Goal: Transaction & Acquisition: Subscribe to service/newsletter

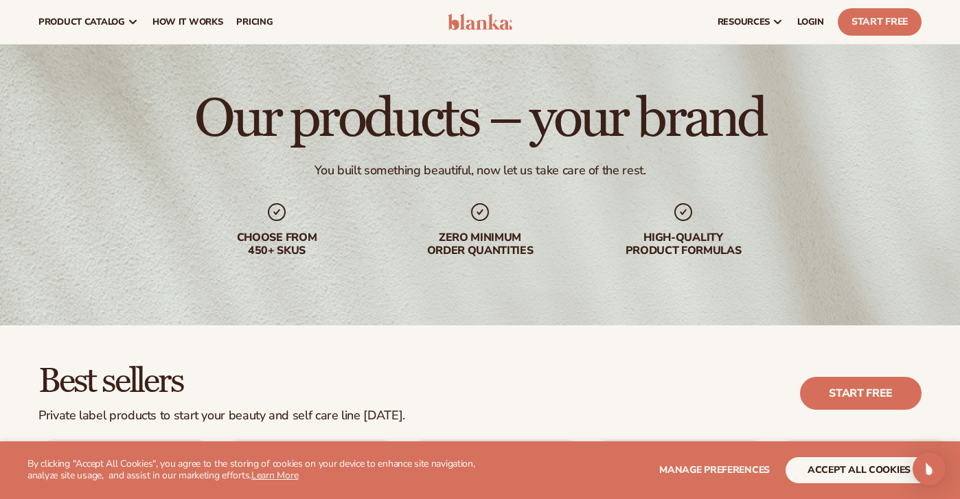
scroll to position [25, 0]
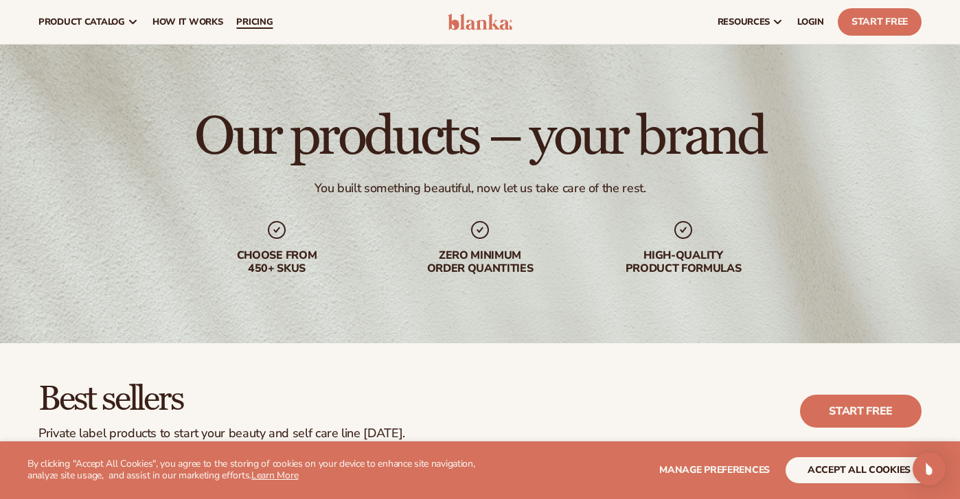
click at [236, 24] on span "pricing" at bounding box center [254, 21] width 36 height 11
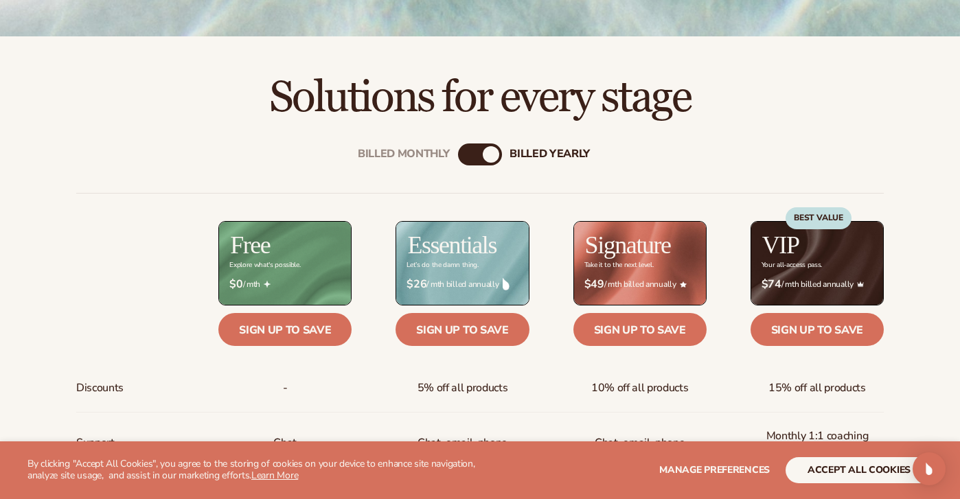
scroll to position [446, 0]
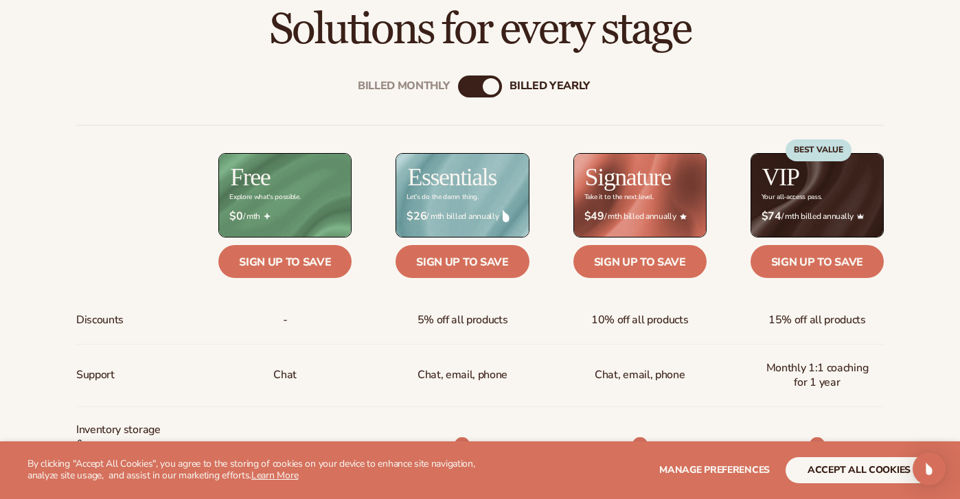
click at [835, 195] on div "BEST VALUE" at bounding box center [819, 180] width 66 height 83
click at [468, 89] on div "Billed Monthly" at bounding box center [466, 86] width 16 height 16
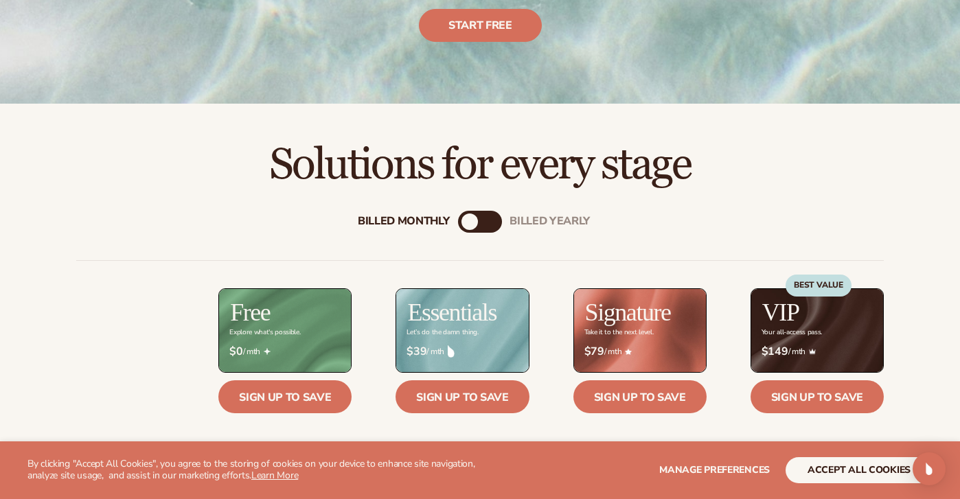
scroll to position [381, 0]
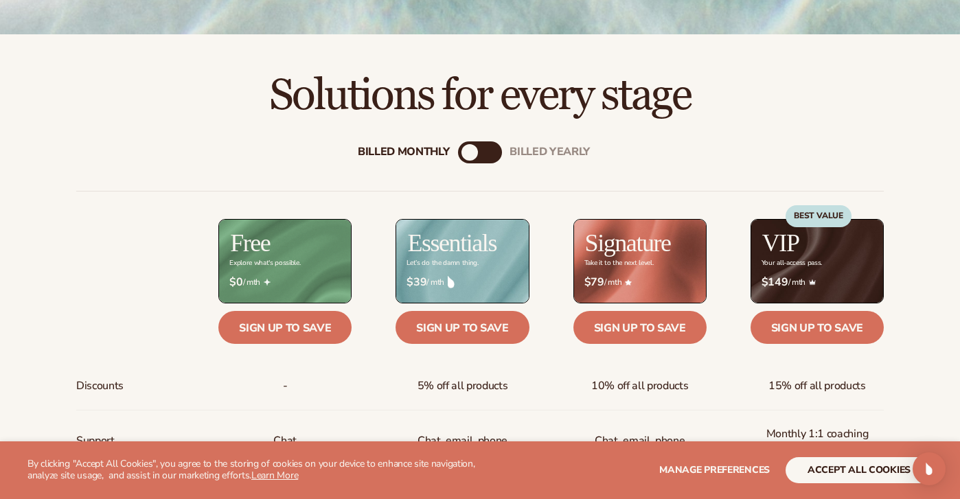
click at [491, 148] on div "billed Yearly" at bounding box center [494, 152] width 16 height 16
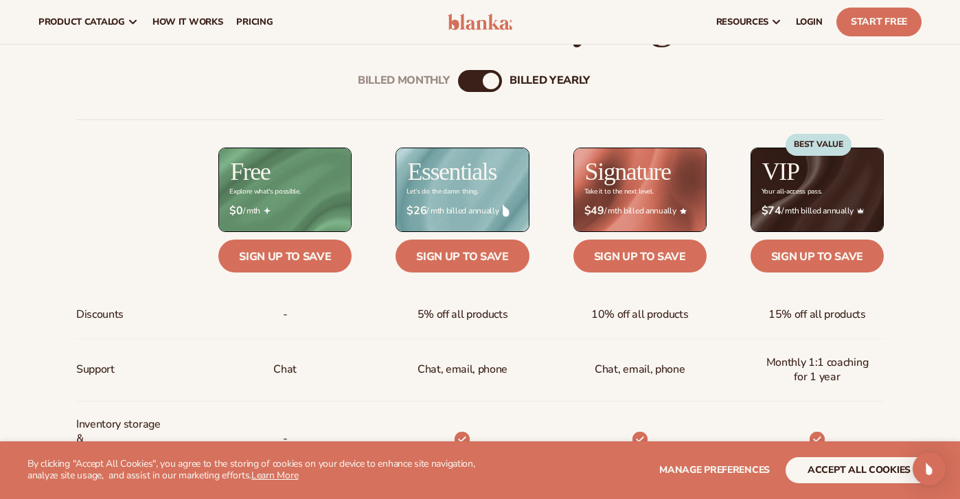
scroll to position [401, 0]
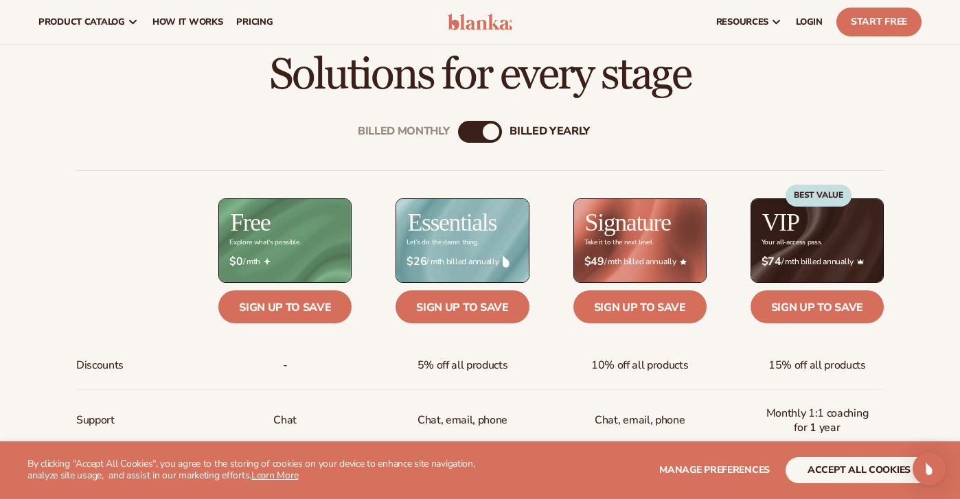
click at [466, 131] on div "Billed Monthly" at bounding box center [466, 132] width 16 height 16
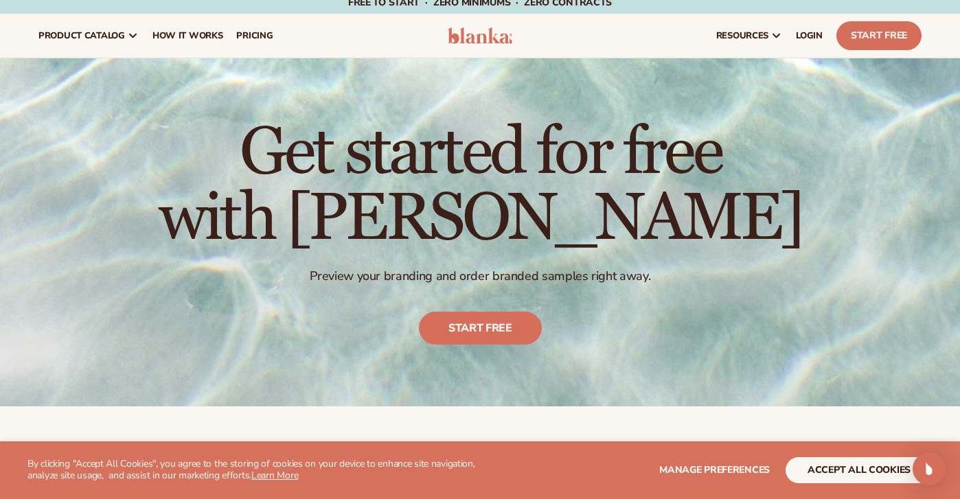
scroll to position [0, 0]
